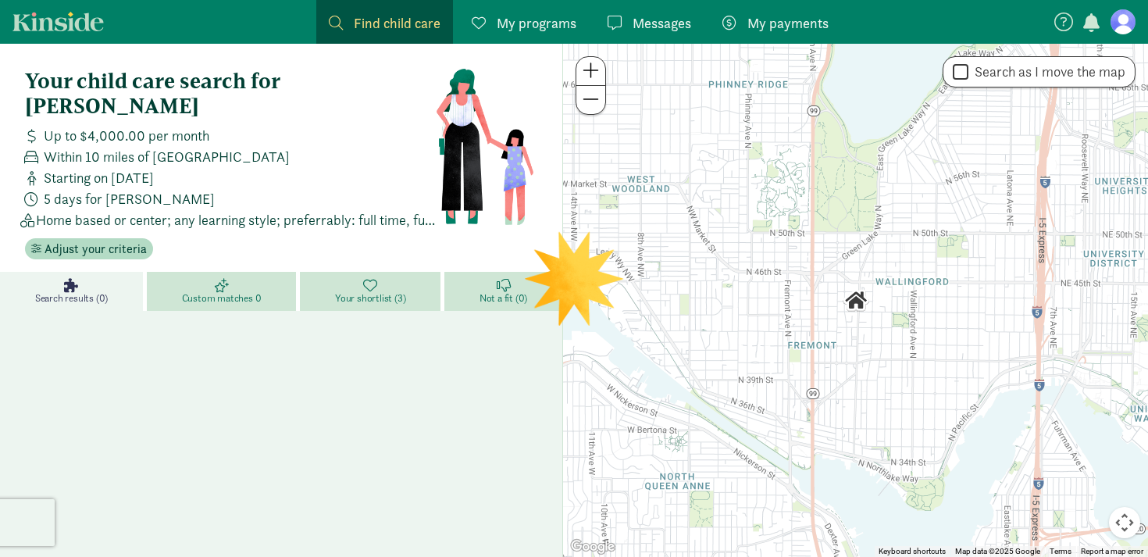
click at [1127, 27] on figure at bounding box center [1122, 21] width 25 height 25
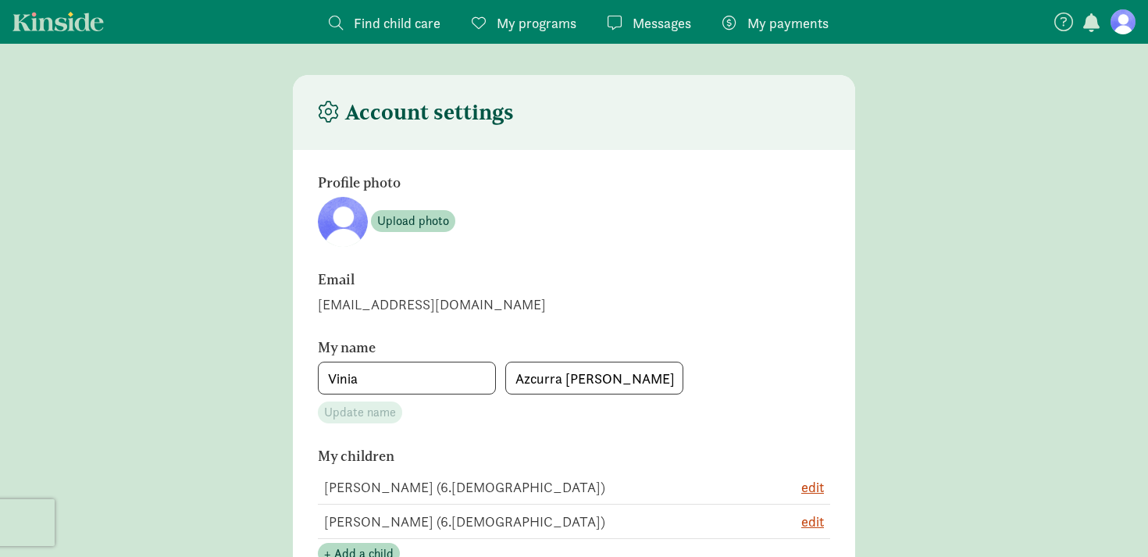
click at [530, 21] on span "My programs" at bounding box center [537, 22] width 80 height 21
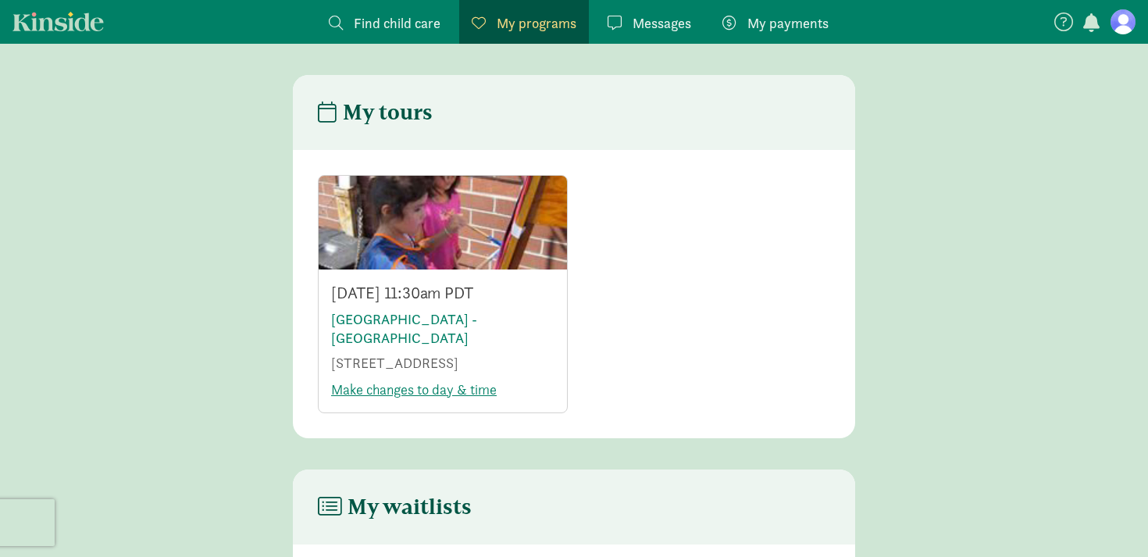
click at [379, 412] on div "[DATE] 11:30am PDT [GEOGRAPHIC_DATA] - [GEOGRAPHIC_DATA] [STREET_ADDRESS] Make …" at bounding box center [443, 340] width 248 height 143
click at [379, 398] on link "Make changes to day & time" at bounding box center [414, 389] width 166 height 18
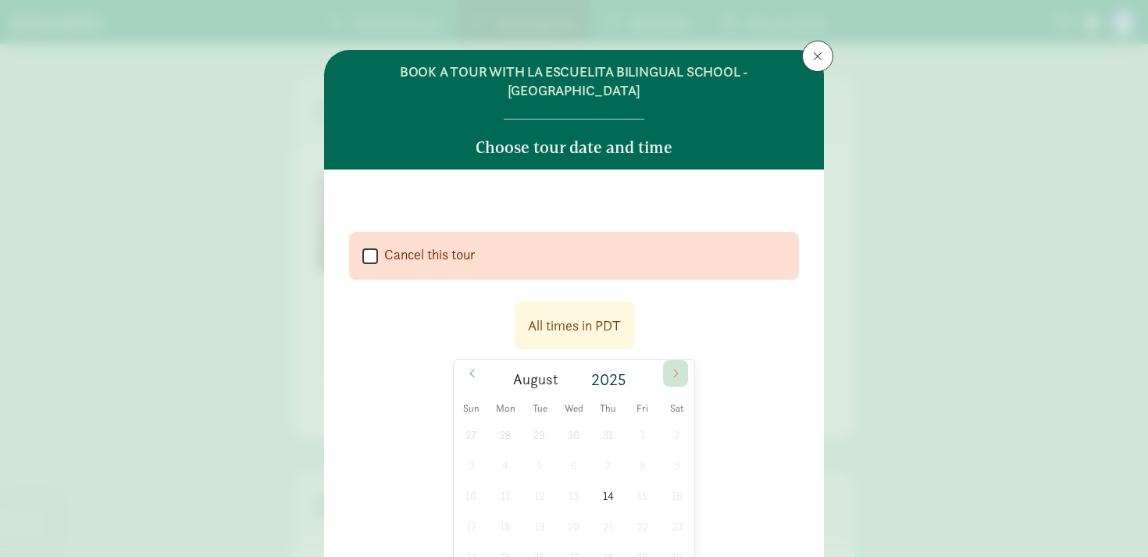
click at [672, 368] on icon at bounding box center [675, 373] width 9 height 11
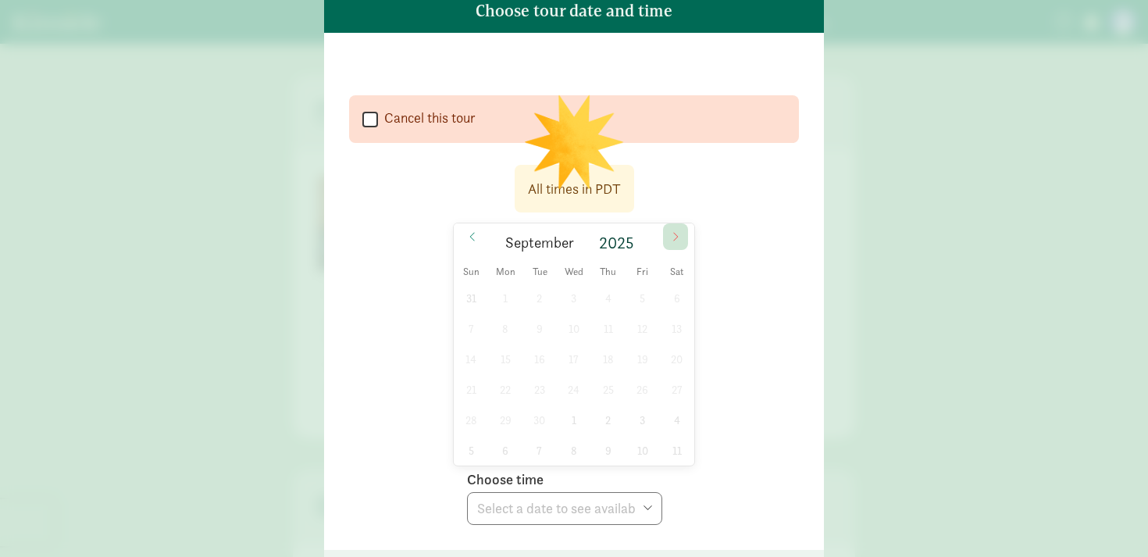
scroll to position [191, 0]
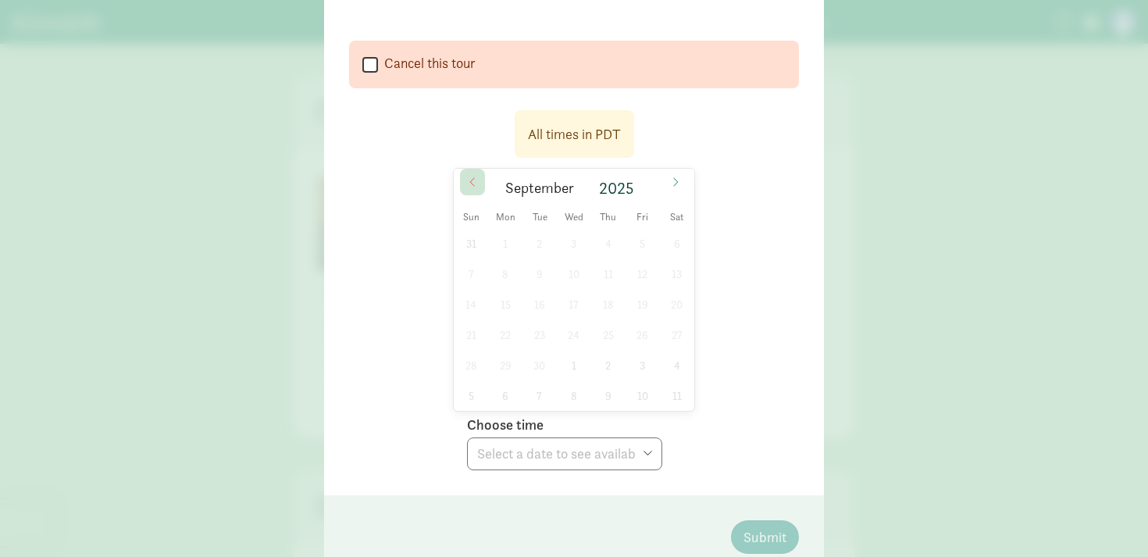
click at [474, 176] on icon at bounding box center [472, 181] width 9 height 11
select select
click at [611, 290] on span "14" at bounding box center [608, 304] width 30 height 30
click at [636, 437] on select "Choose time 11:00 AM (virtual tour) 11:30 AM (virtual tour) 12:00 PM (virtual t…" at bounding box center [564, 453] width 195 height 33
